Goal: Transaction & Acquisition: Download file/media

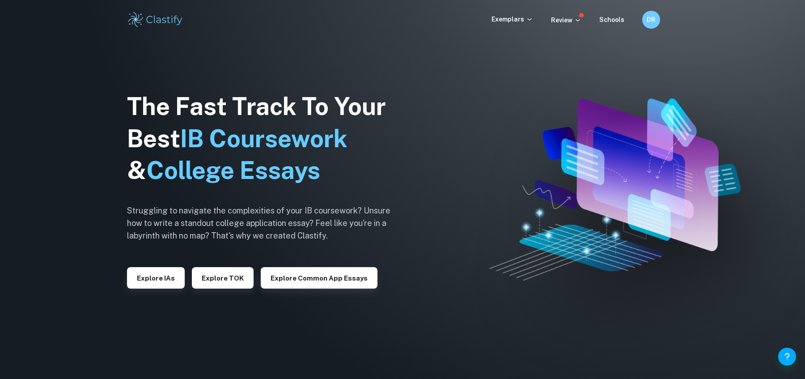
click at [160, 274] on button "Explore IAs" at bounding box center [156, 277] width 58 height 21
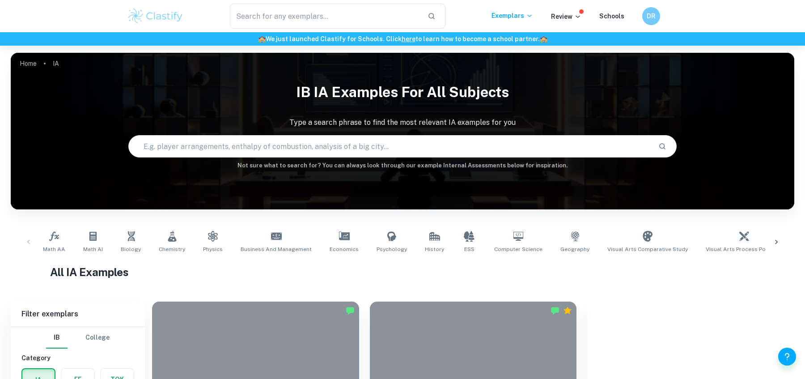
scroll to position [121, 0]
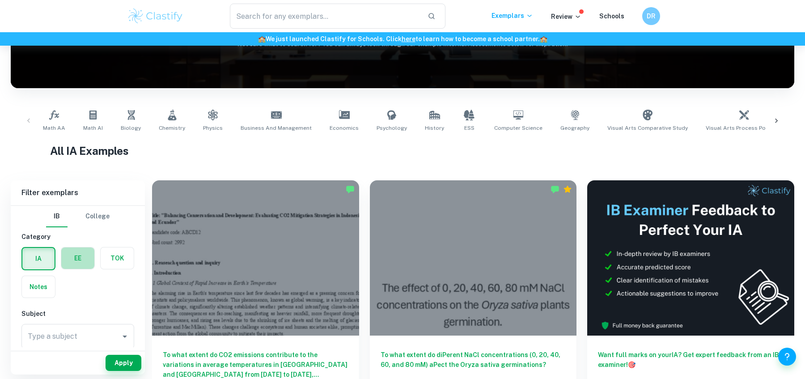
click at [80, 252] on label "button" at bounding box center [77, 257] width 33 height 21
click at [0, 0] on input "radio" at bounding box center [0, 0] width 0 height 0
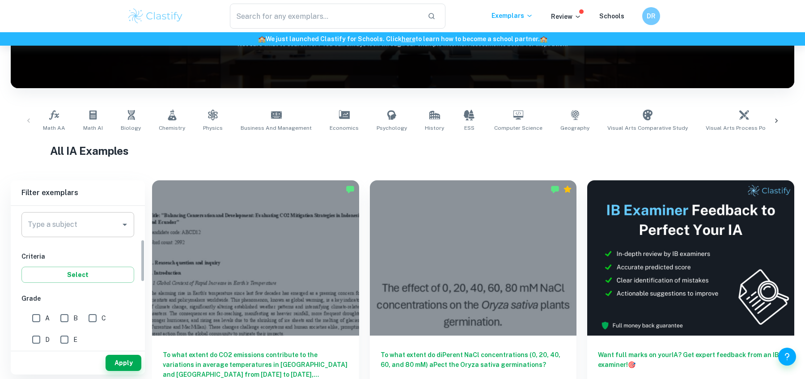
click at [92, 225] on input "Type a subject" at bounding box center [70, 224] width 91 height 17
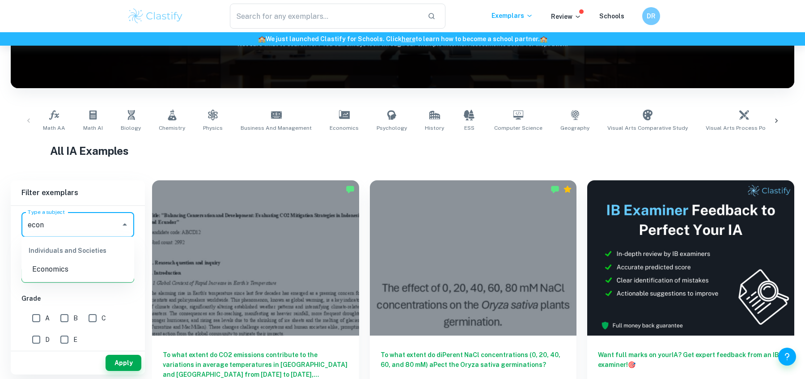
click at [84, 267] on li "Economics" at bounding box center [77, 269] width 113 height 16
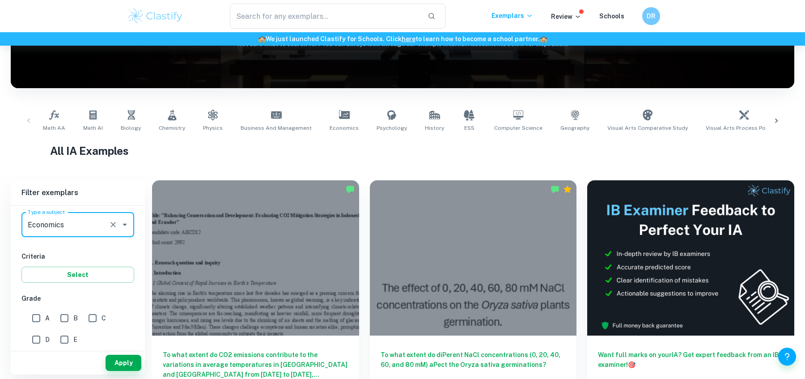
type input "Economics"
click at [41, 314] on input "A" at bounding box center [36, 318] width 18 height 18
checkbox input "true"
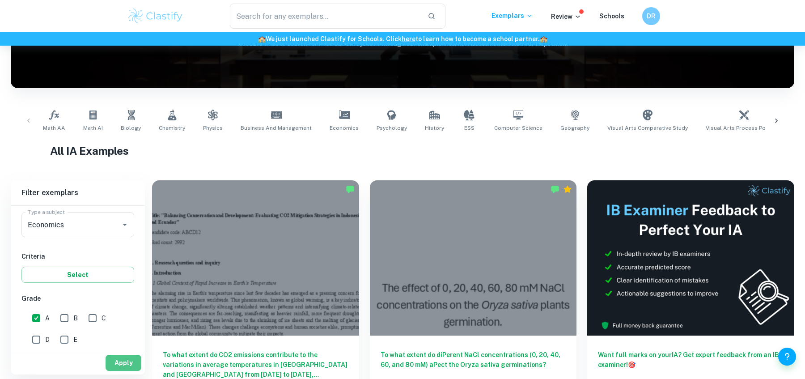
click at [110, 359] on button "Apply" at bounding box center [124, 363] width 36 height 16
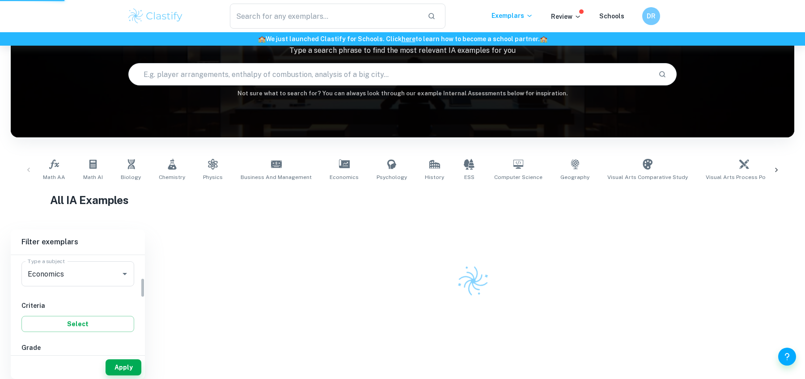
scroll to position [59, 0]
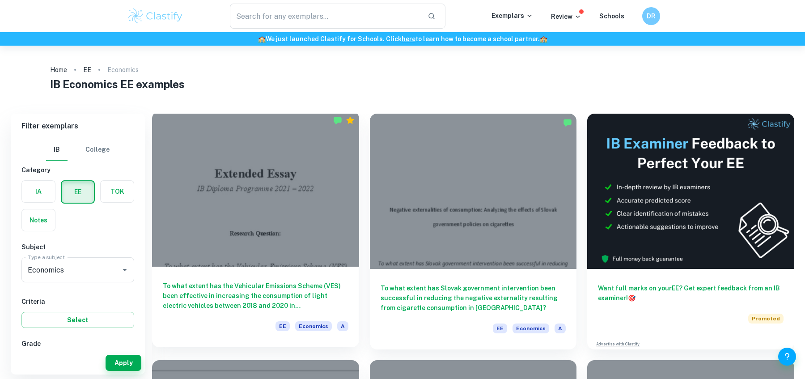
click at [294, 195] on div at bounding box center [255, 188] width 207 height 155
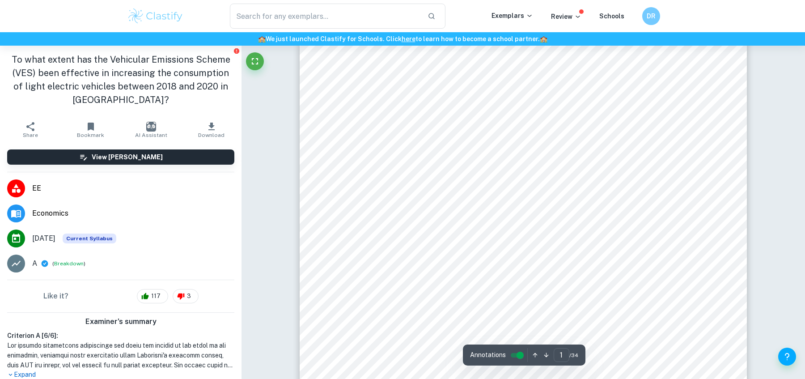
scroll to position [78, 0]
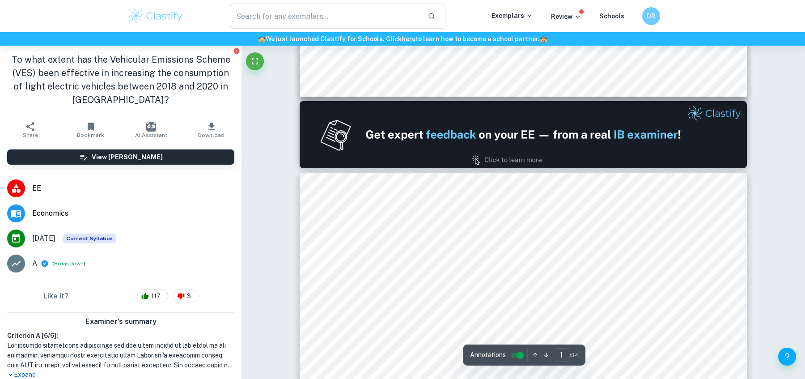
type input "2"
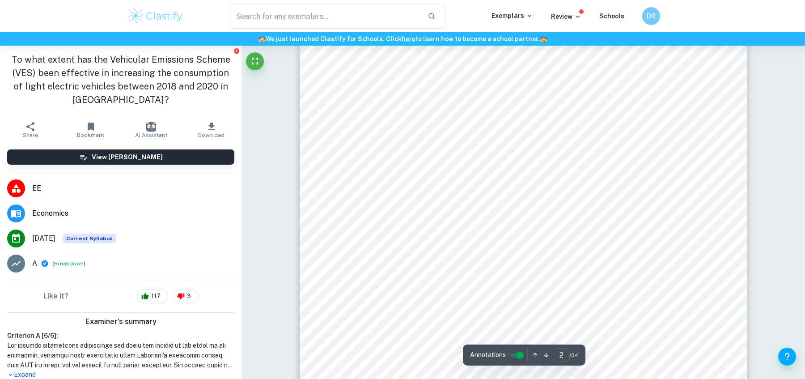
scroll to position [905, 0]
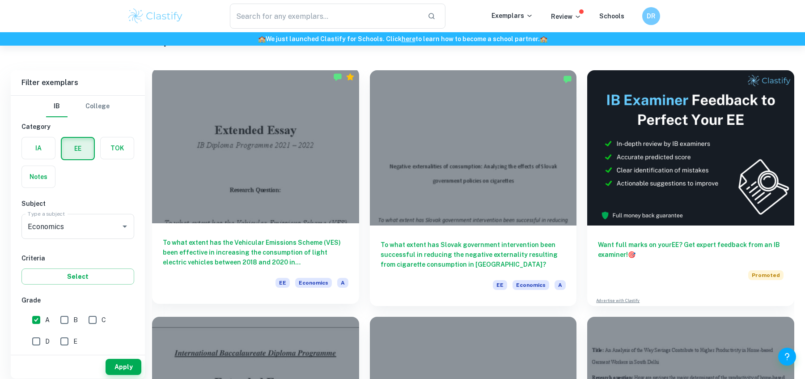
scroll to position [45, 0]
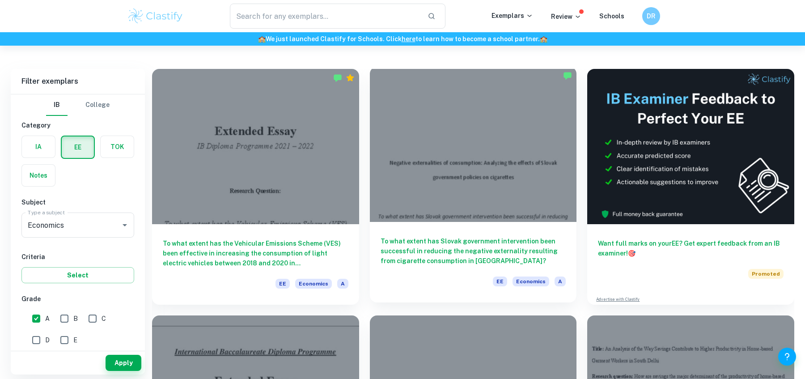
click at [392, 221] on div at bounding box center [473, 144] width 207 height 155
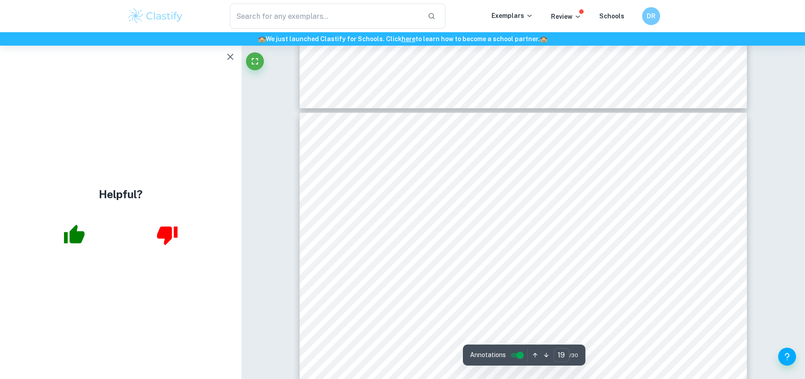
scroll to position [10509, 0]
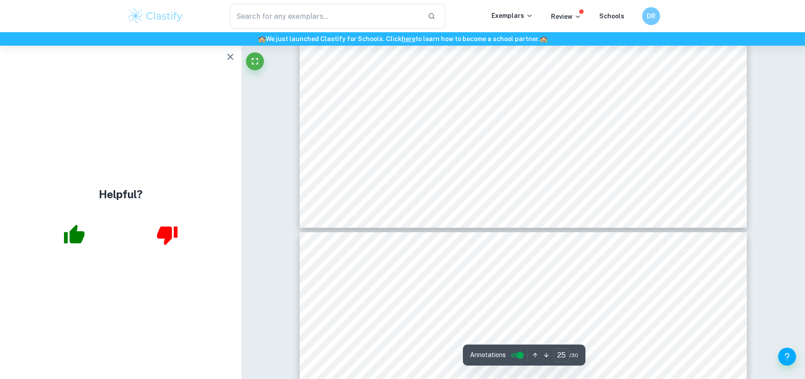
type input "26"
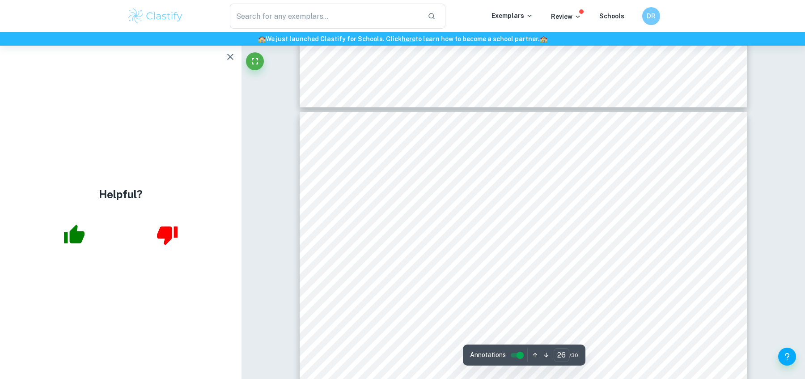
scroll to position [14524, 0]
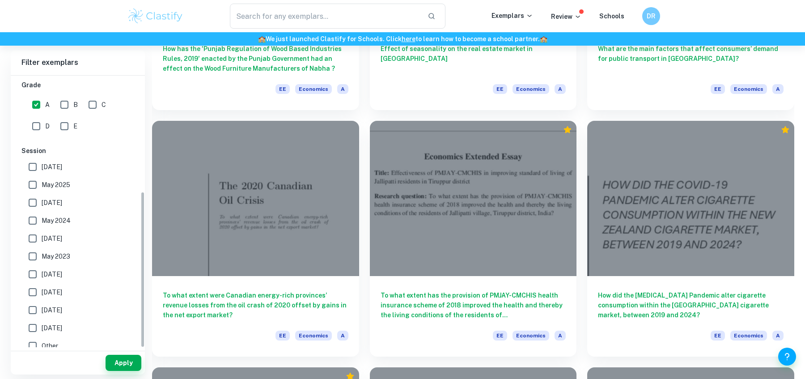
scroll to position [201, 0]
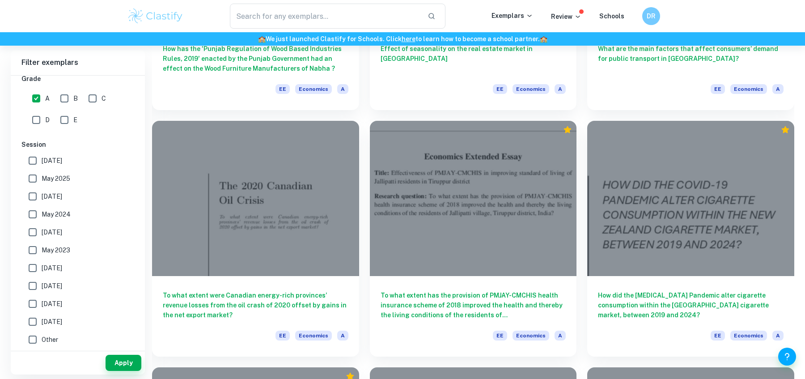
click at [47, 164] on span "[DATE]" at bounding box center [52, 161] width 21 height 10
click at [42, 164] on input "[DATE]" at bounding box center [33, 161] width 18 height 18
checkbox input "true"
click at [47, 175] on span "May 2025" at bounding box center [56, 179] width 29 height 10
click at [42, 175] on input "May 2025" at bounding box center [33, 178] width 18 height 18
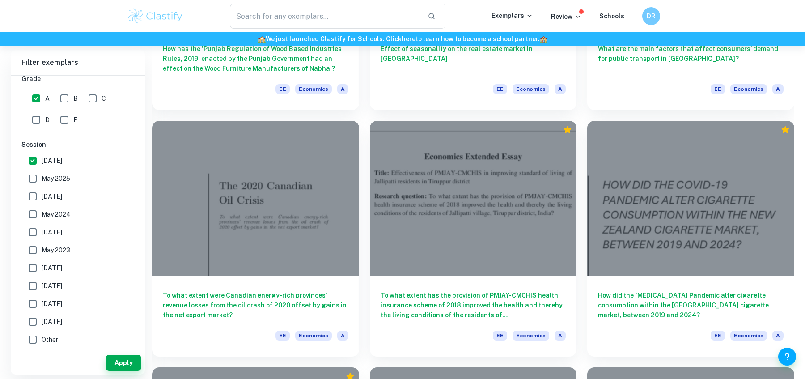
checkbox input "true"
click at [45, 195] on span "[DATE]" at bounding box center [52, 196] width 21 height 10
click at [42, 195] on input "[DATE]" at bounding box center [33, 196] width 18 height 18
checkbox input "true"
click at [42, 217] on span "May 2024" at bounding box center [56, 214] width 29 height 10
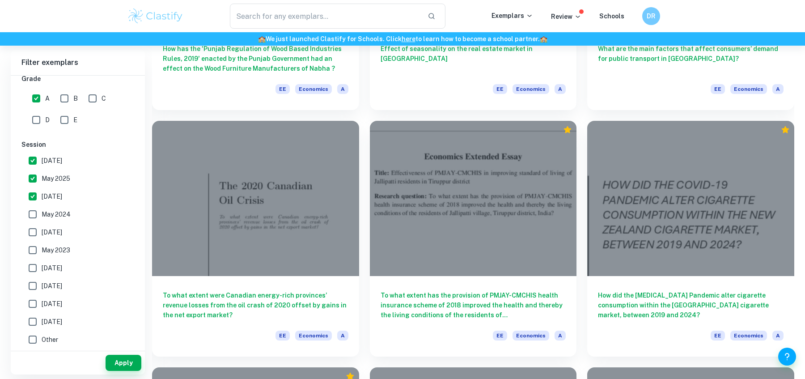
click at [42, 217] on input "May 2024" at bounding box center [33, 214] width 18 height 18
checkbox input "true"
click at [42, 227] on span "[DATE]" at bounding box center [52, 232] width 21 height 10
click at [42, 227] on input "[DATE]" at bounding box center [33, 232] width 18 height 18
checkbox input "true"
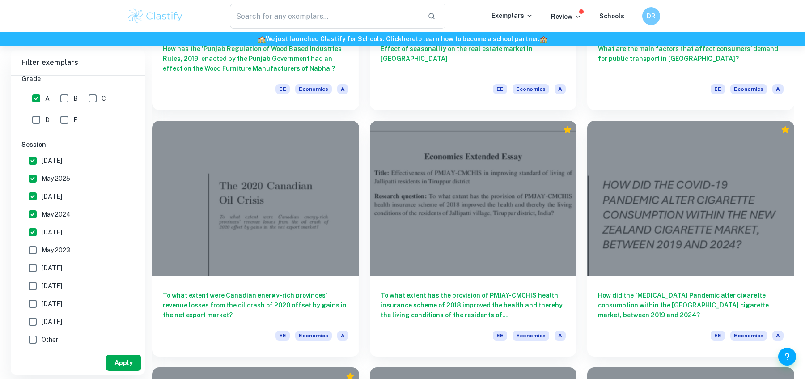
click at [126, 365] on button "Apply" at bounding box center [124, 363] width 36 height 16
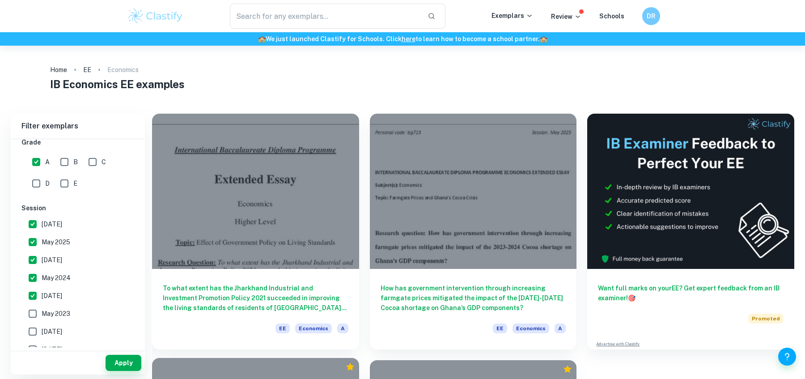
scroll to position [1, 0]
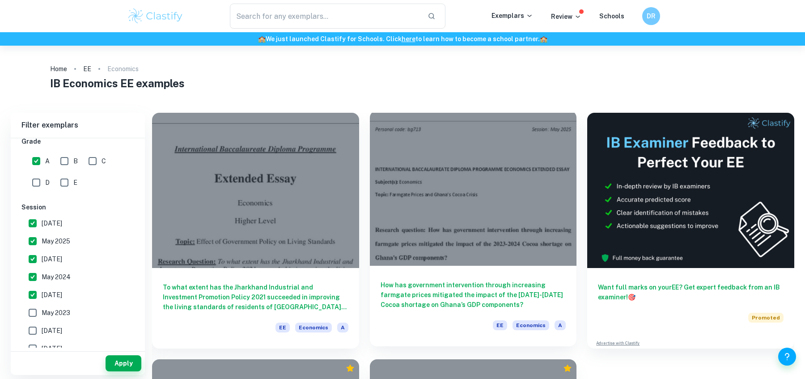
click at [439, 237] on div at bounding box center [473, 187] width 207 height 155
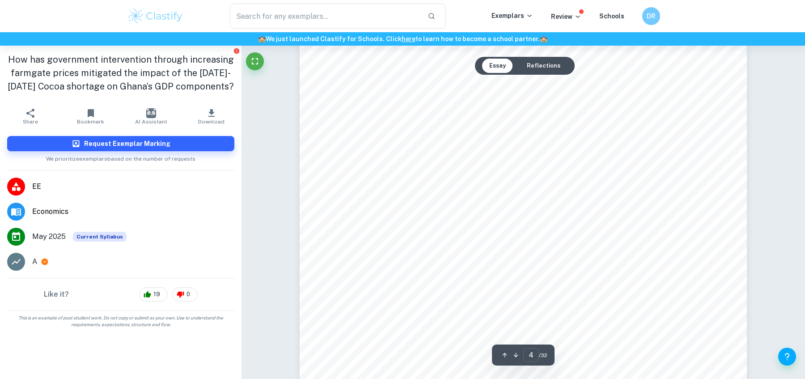
scroll to position [2038, 0]
drag, startPoint x: 424, startPoint y: 180, endPoint x: 385, endPoint y: 113, distance: 77.9
click at [385, 113] on div "Personal code: lsg713 Session: [DATE] 4 impacted. Unfavourable climactic condit…" at bounding box center [523, 320] width 447 height 633
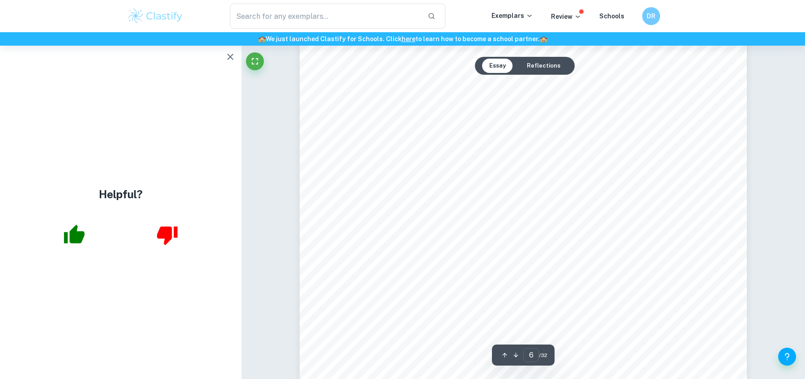
scroll to position [3439, 0]
click at [593, 207] on span "?" at bounding box center [592, 203] width 5 height 9
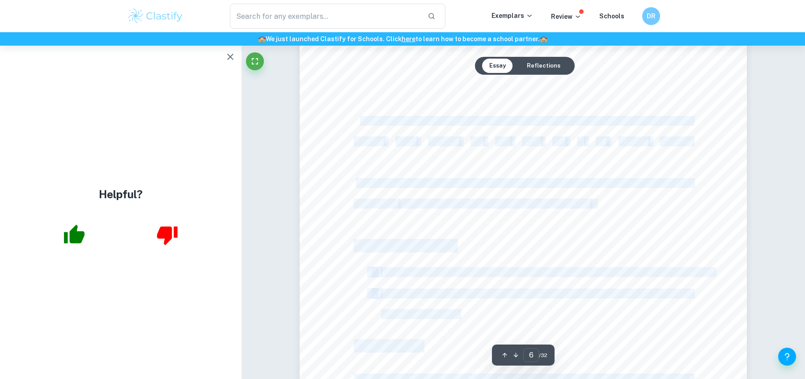
drag, startPoint x: 596, startPoint y: 206, endPoint x: 360, endPoint y: 119, distance: 251.4
click at [360, 119] on div "Personal code: lsg713 Session: [DATE] 6 It is valuable to gain insights on the …" at bounding box center [523, 190] width 447 height 633
click at [360, 119] on span "intervention. Combining these areas of research allows us to possess a holistic…" at bounding box center [523, 120] width 339 height 9
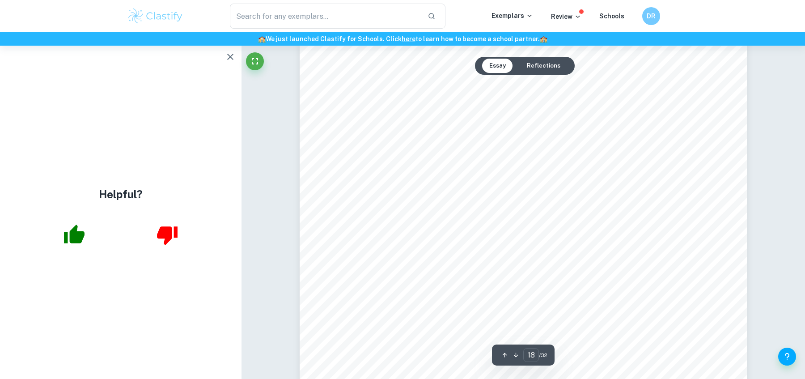
scroll to position [11091, 0]
click at [419, 117] on span "Figure 5: Graph showing the contribution by agricultural sector in the GDP (Tra…" at bounding box center [523, 117] width 259 height 7
click at [235, 59] on icon "button" at bounding box center [230, 56] width 11 height 11
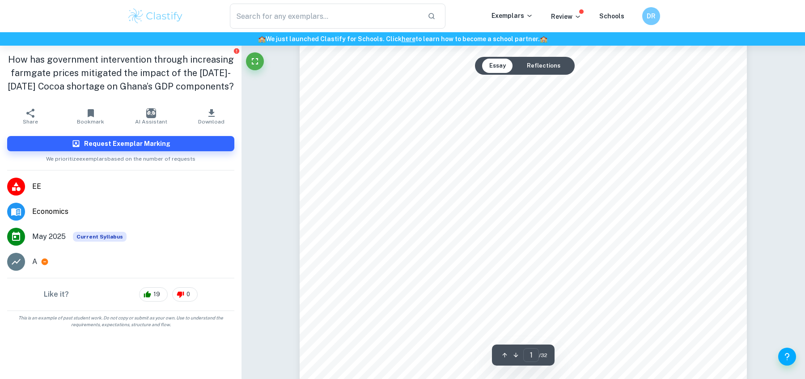
scroll to position [0, 0]
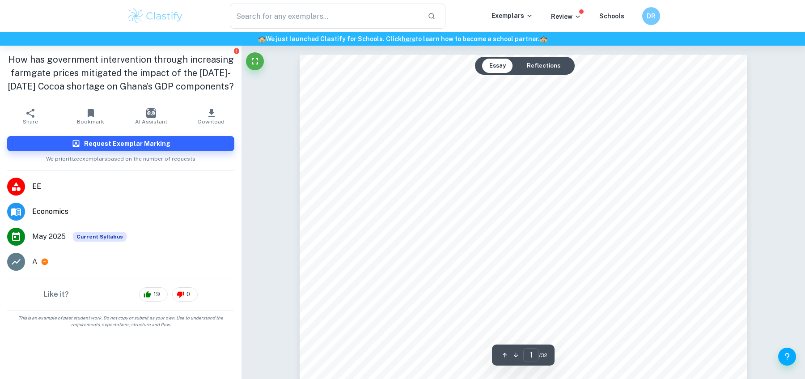
click at [561, 157] on span "INTERNATIONAL BACCALAUREATE DIPLOMA PROGRAMME ECONOMICS EXTENDED ESSAY" at bounding box center [522, 156] width 336 height 9
click at [510, 169] on div "Personal code: lsg713 Session: [DATE] 1 INTERNATIONAL BACCALAUREATE DIPLOMA PRO…" at bounding box center [523, 371] width 447 height 633
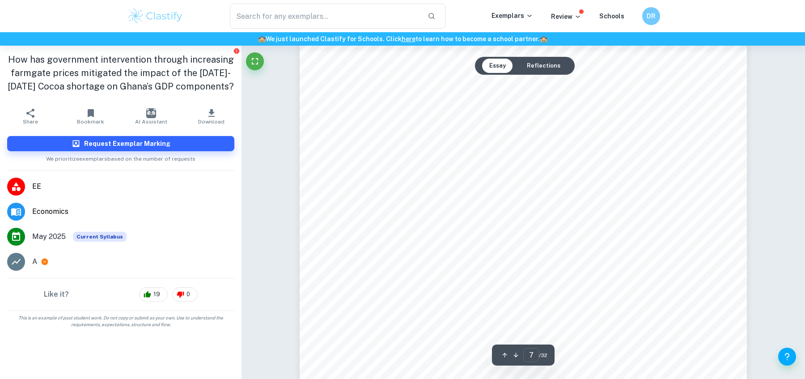
scroll to position [4126, 0]
drag, startPoint x: 358, startPoint y: 100, endPoint x: 433, endPoint y: 72, distance: 80.5
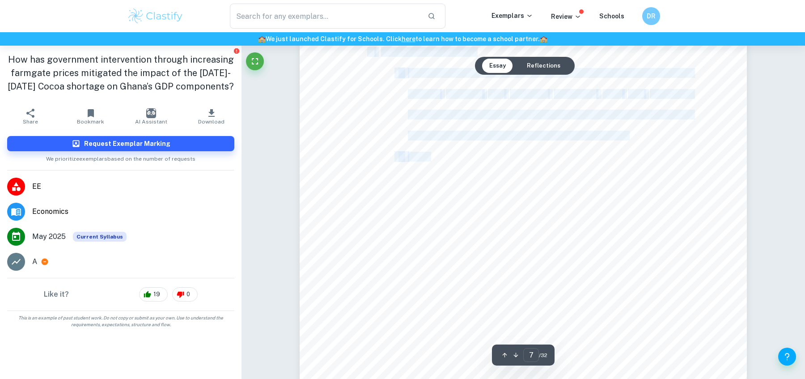
scroll to position [4014, 0]
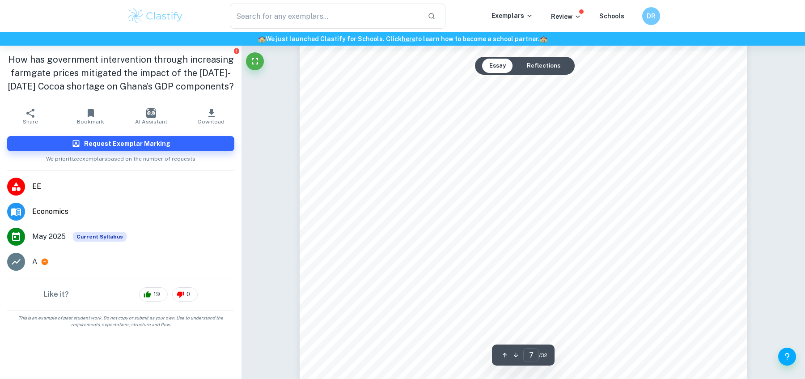
click at [429, 80] on span "Macroeconomic analysis" at bounding box center [428, 78] width 94 height 9
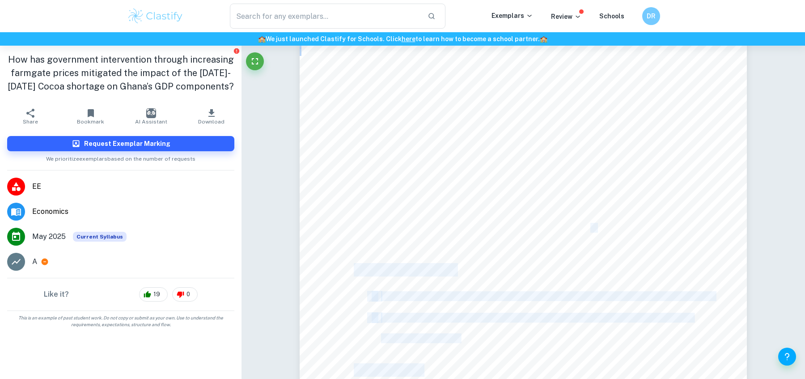
drag, startPoint x: 593, startPoint y: 230, endPoint x: 349, endPoint y: 60, distance: 296.8
click at [349, 60] on div "Personal code: lsg713 Session: [DATE] 6 It is valuable to gain insights on the …" at bounding box center [523, 214] width 447 height 633
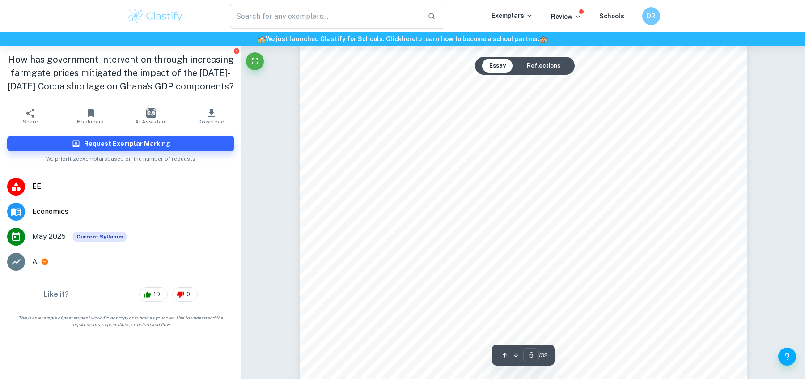
click at [361, 58] on span "objectives." at bounding box center [373, 61] width 39 height 9
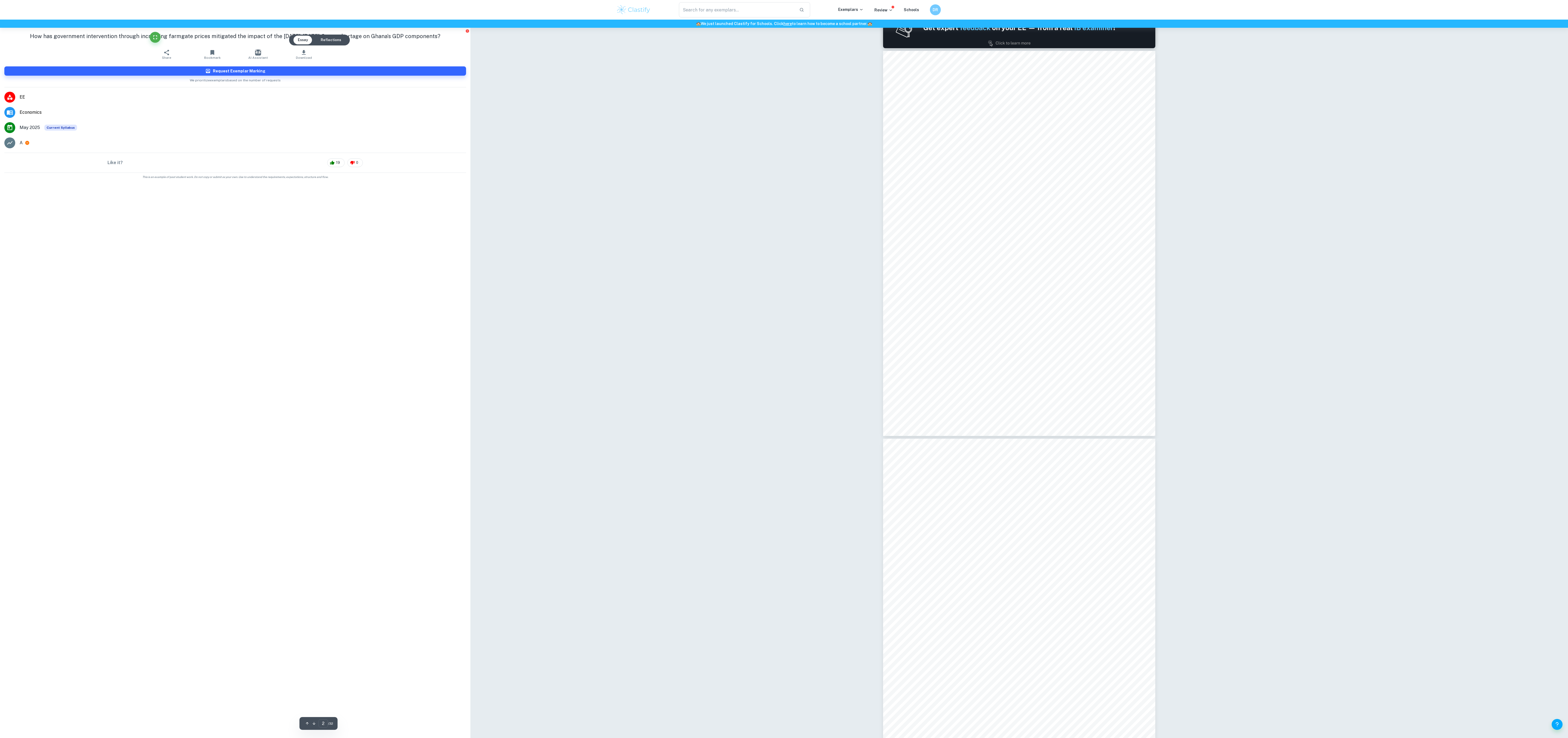
scroll to position [378, 0]
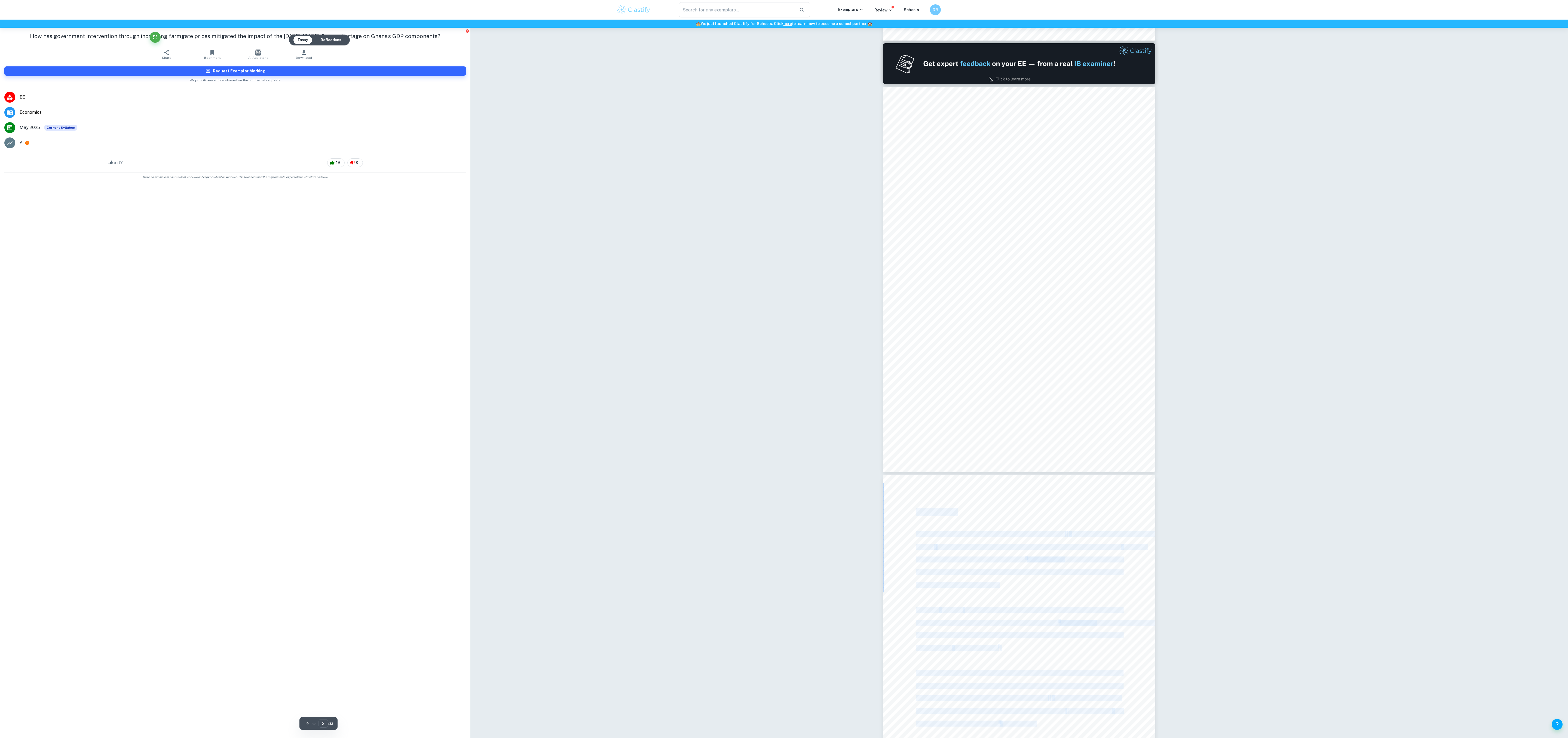
drag, startPoint x: 911, startPoint y: 512, endPoint x: 916, endPoint y: 510, distance: 5.4
click at [490, 230] on div "Personal code: lsg713 Session: [DATE] 3 Introduction The global supply of Cocoa…" at bounding box center [1019, 667] width 272 height 385
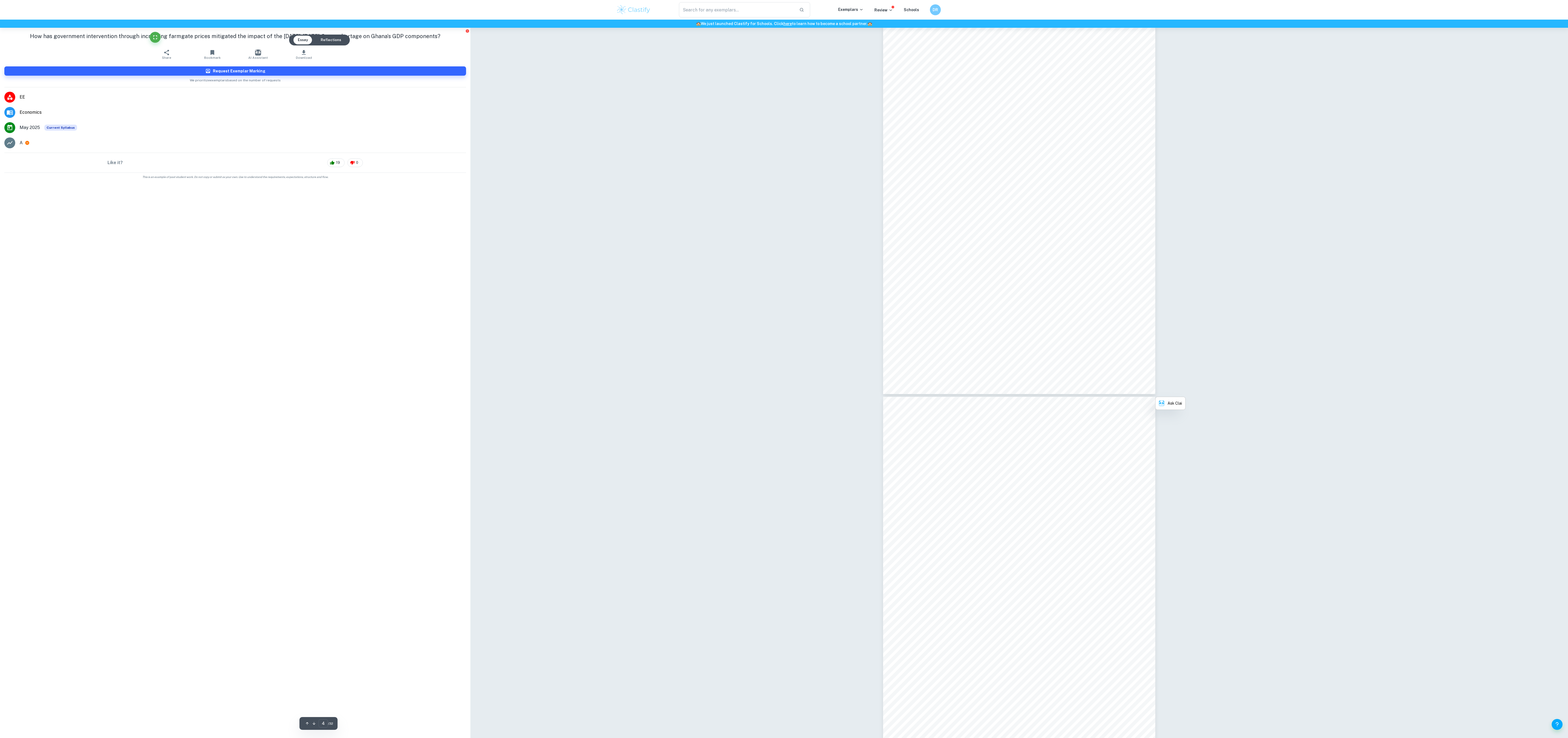
type input "5"
click at [490, 230] on div "Personal code: lsg713 Session: [DATE] 5 the price of chocolate produced. This i…" at bounding box center [1019, 504] width 272 height 385
drag, startPoint x: 1080, startPoint y: 619, endPoint x: 923, endPoint y: 115, distance: 527.9
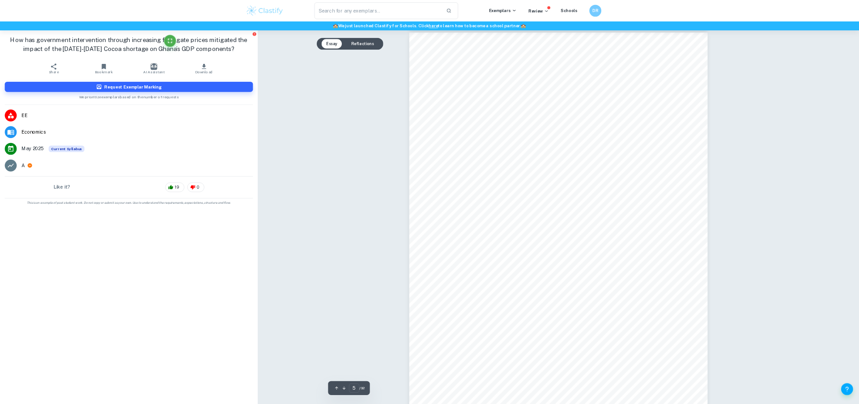
scroll to position [2627, 0]
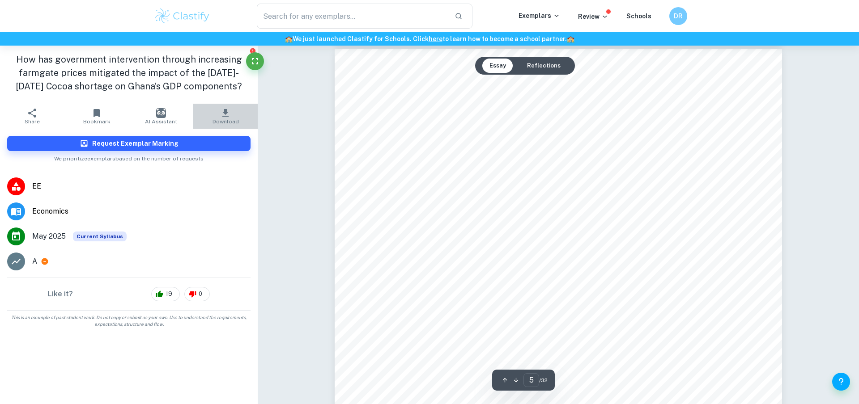
click at [234, 108] on button "Download" at bounding box center [225, 116] width 64 height 25
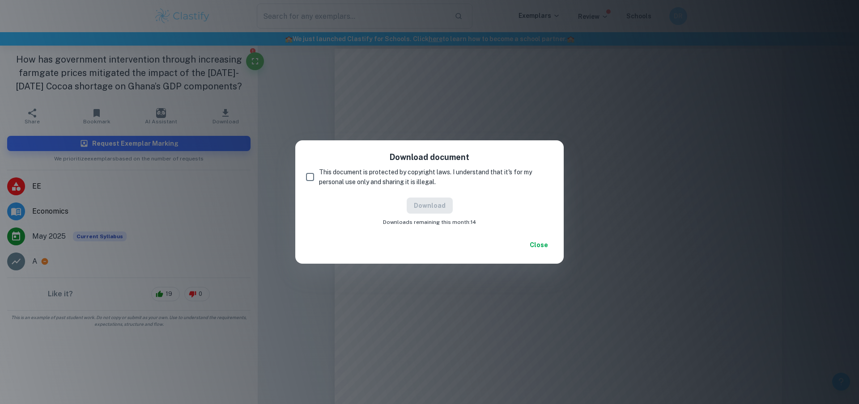
click at [379, 178] on span "This document is protected by copyright laws. I understand that it's for my per…" at bounding box center [432, 177] width 227 height 20
click at [319, 178] on input "This document is protected by copyright laws. I understand that it's for my per…" at bounding box center [310, 177] width 18 height 18
checkbox input "true"
click at [433, 208] on button "Download" at bounding box center [430, 206] width 46 height 16
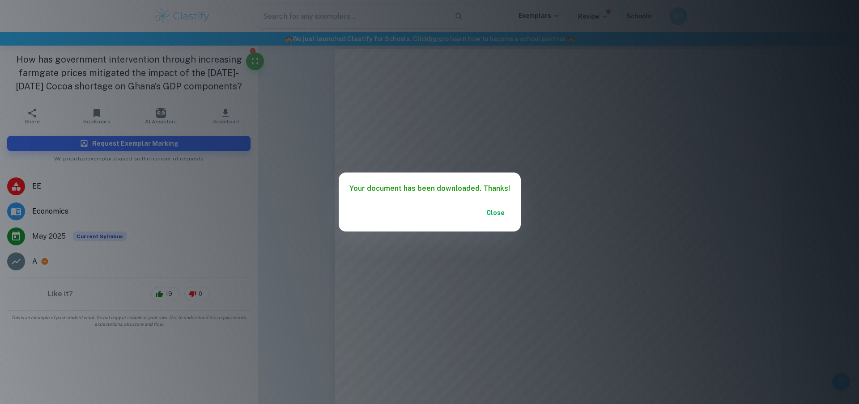
click at [493, 221] on div "Close" at bounding box center [430, 218] width 182 height 27
click at [497, 212] on button "Close" at bounding box center [495, 213] width 29 height 16
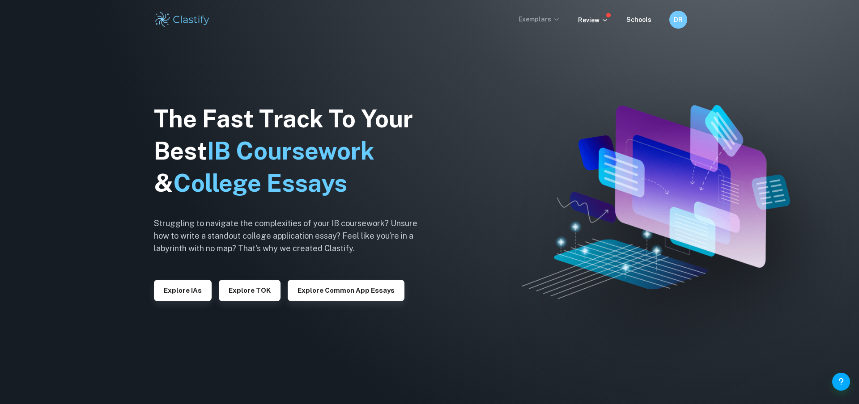
click at [556, 19] on icon at bounding box center [556, 19] width 7 height 7
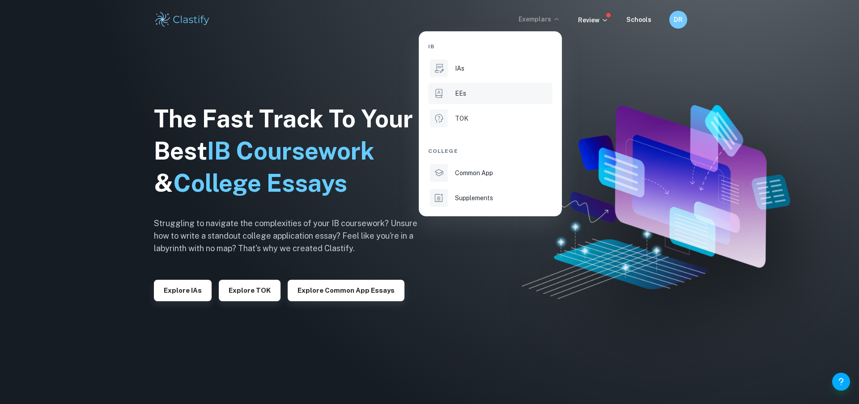
click at [501, 92] on div "EEs" at bounding box center [503, 94] width 96 height 10
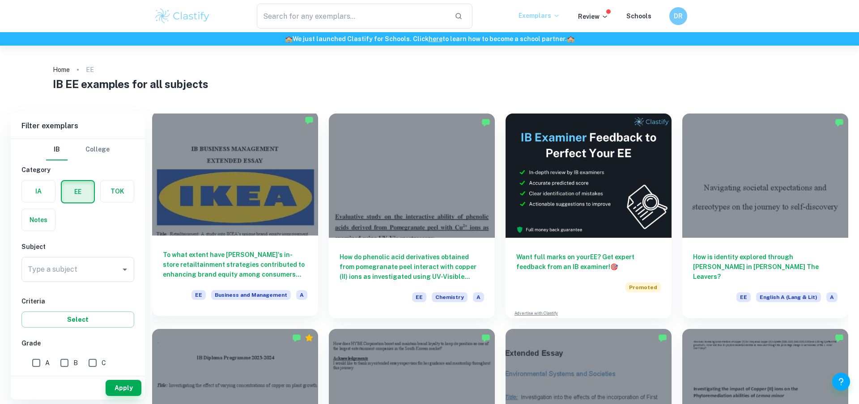
scroll to position [15, 0]
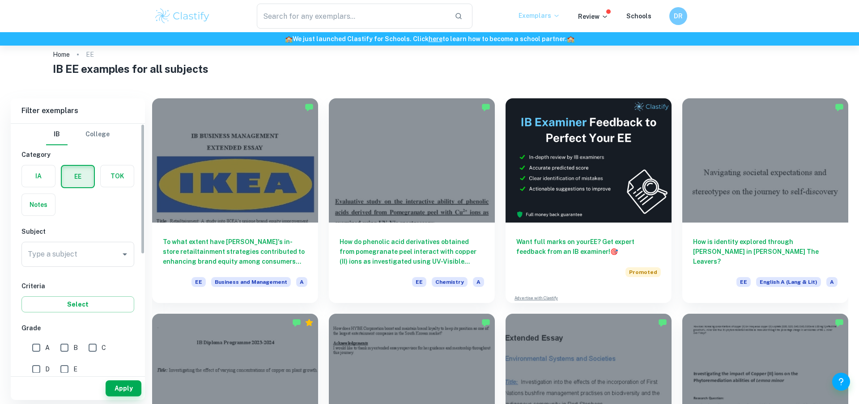
click at [102, 270] on div "Type a subject Type a subject" at bounding box center [77, 256] width 113 height 29
click at [102, 265] on div "Type a subject" at bounding box center [77, 254] width 113 height 25
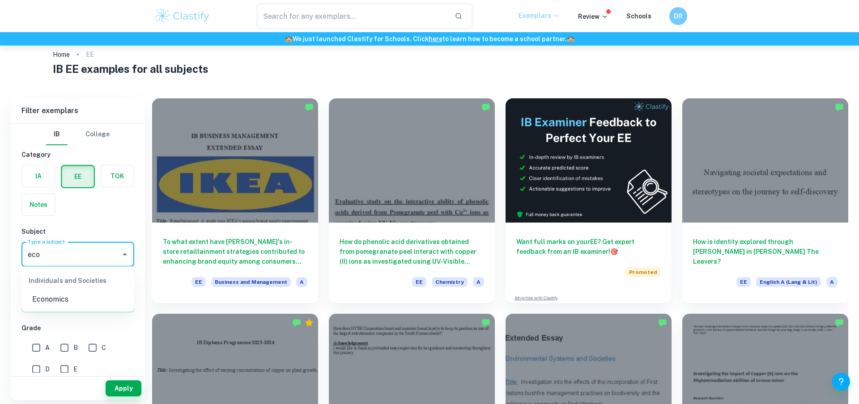
click at [76, 301] on li "Economics" at bounding box center [77, 300] width 113 height 16
type input "Economics"
click at [42, 303] on div "A" at bounding box center [43, 345] width 28 height 21
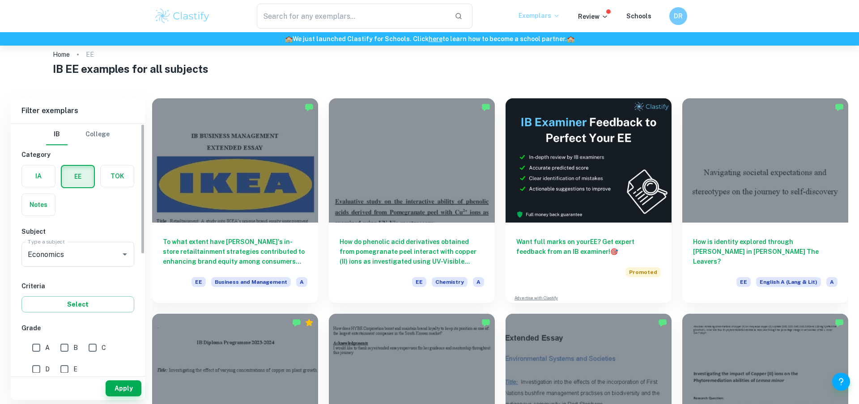
click at [52, 303] on div "A" at bounding box center [43, 345] width 28 height 21
click at [40, 303] on input "A" at bounding box center [36, 348] width 18 height 18
checkbox input "true"
click at [136, 303] on button "Apply" at bounding box center [124, 389] width 36 height 16
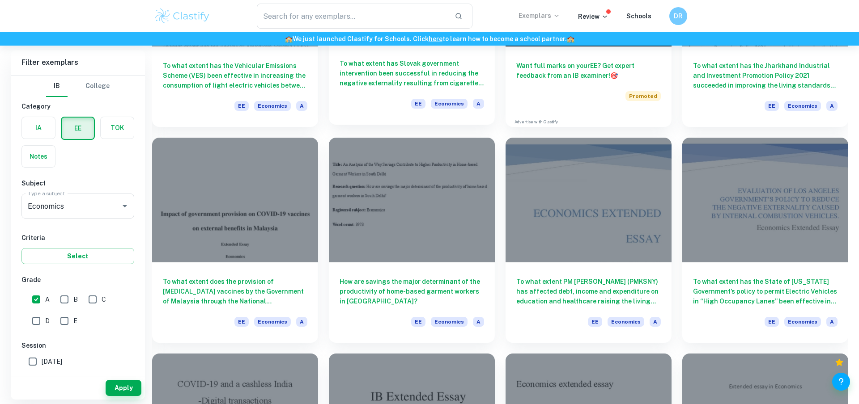
scroll to position [192, 0]
